Goal: Transaction & Acquisition: Purchase product/service

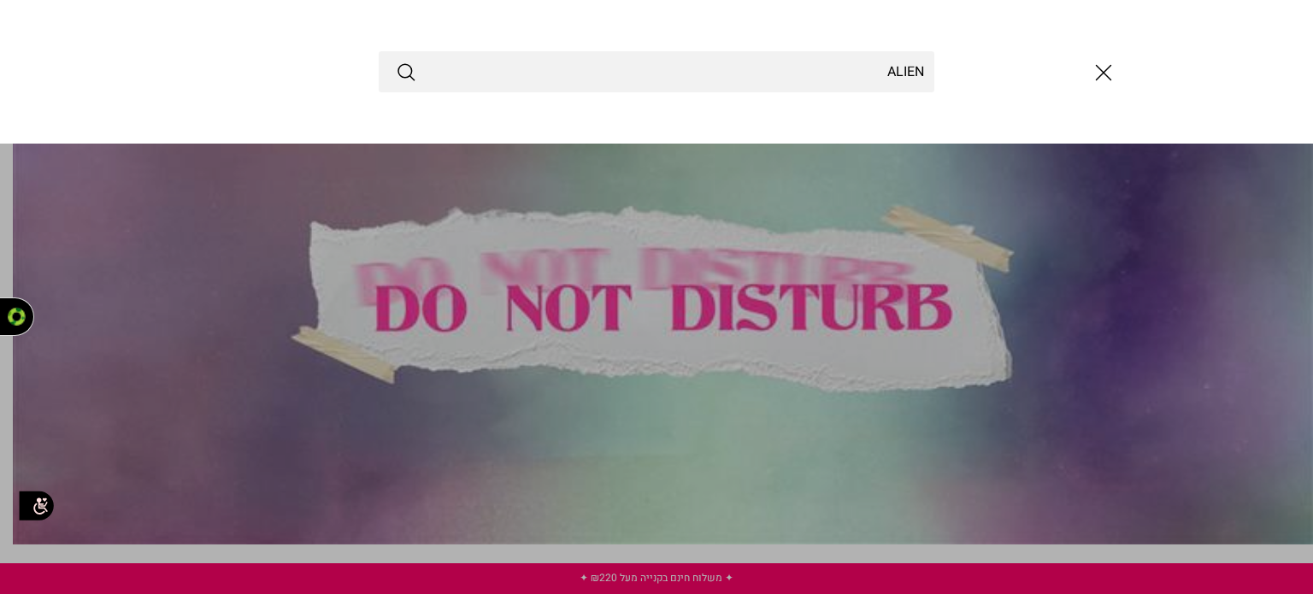
type input "ALIEN"
click at [396, 61] on button "Submit" at bounding box center [406, 72] width 21 height 22
